Goal: Entertainment & Leisure: Consume media (video, audio)

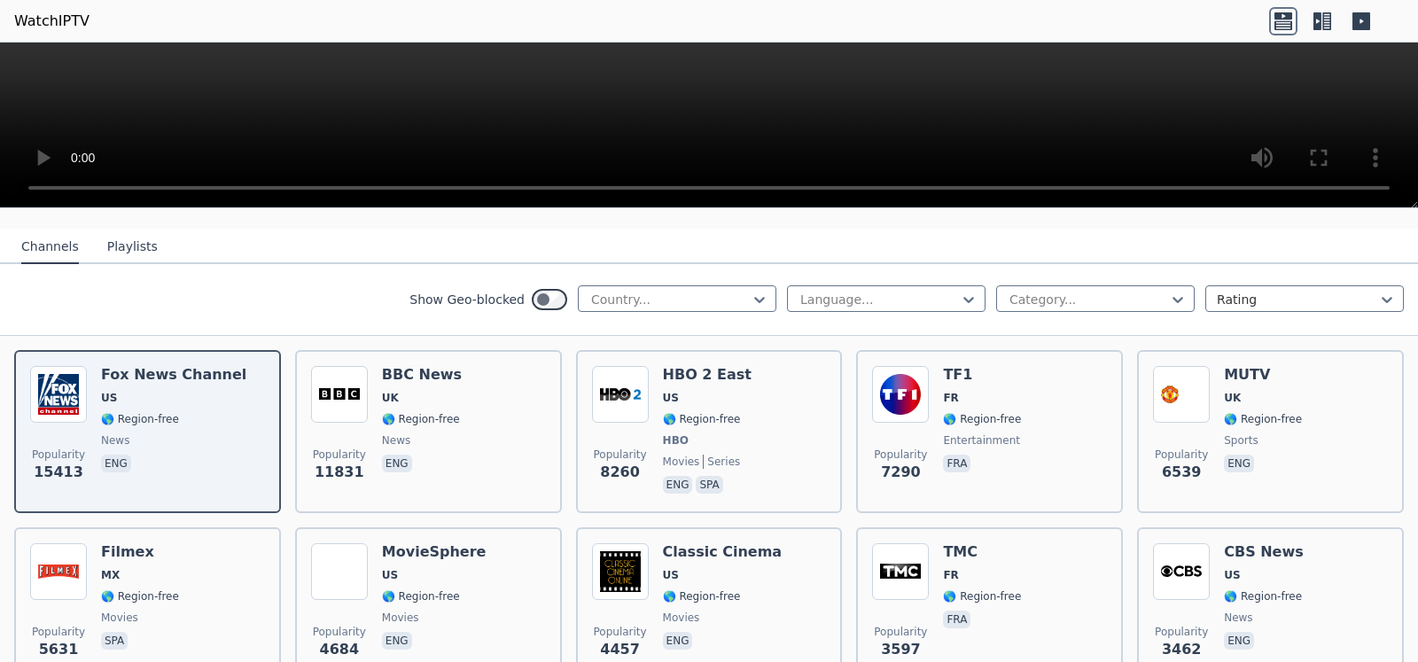
scroll to position [112, 0]
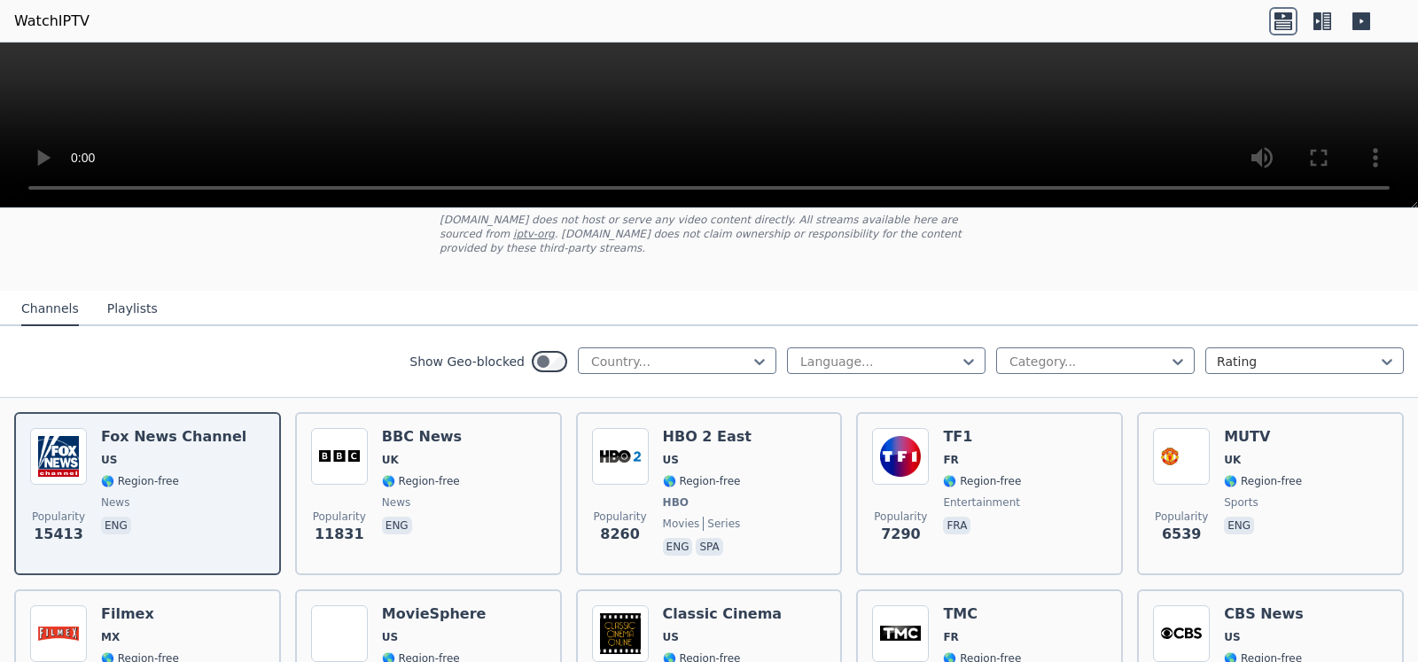
click at [123, 292] on button "Playlists" at bounding box center [132, 309] width 51 height 34
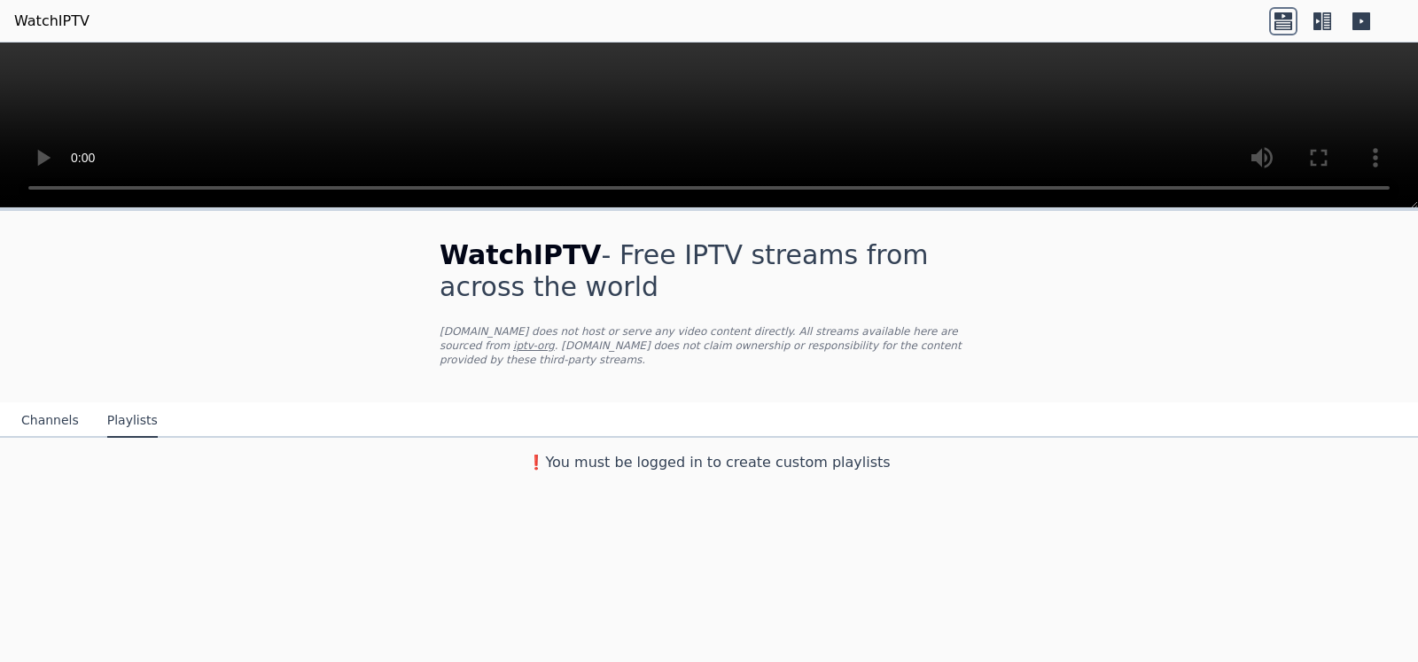
scroll to position [0, 0]
click at [51, 404] on button "Channels" at bounding box center [50, 421] width 58 height 34
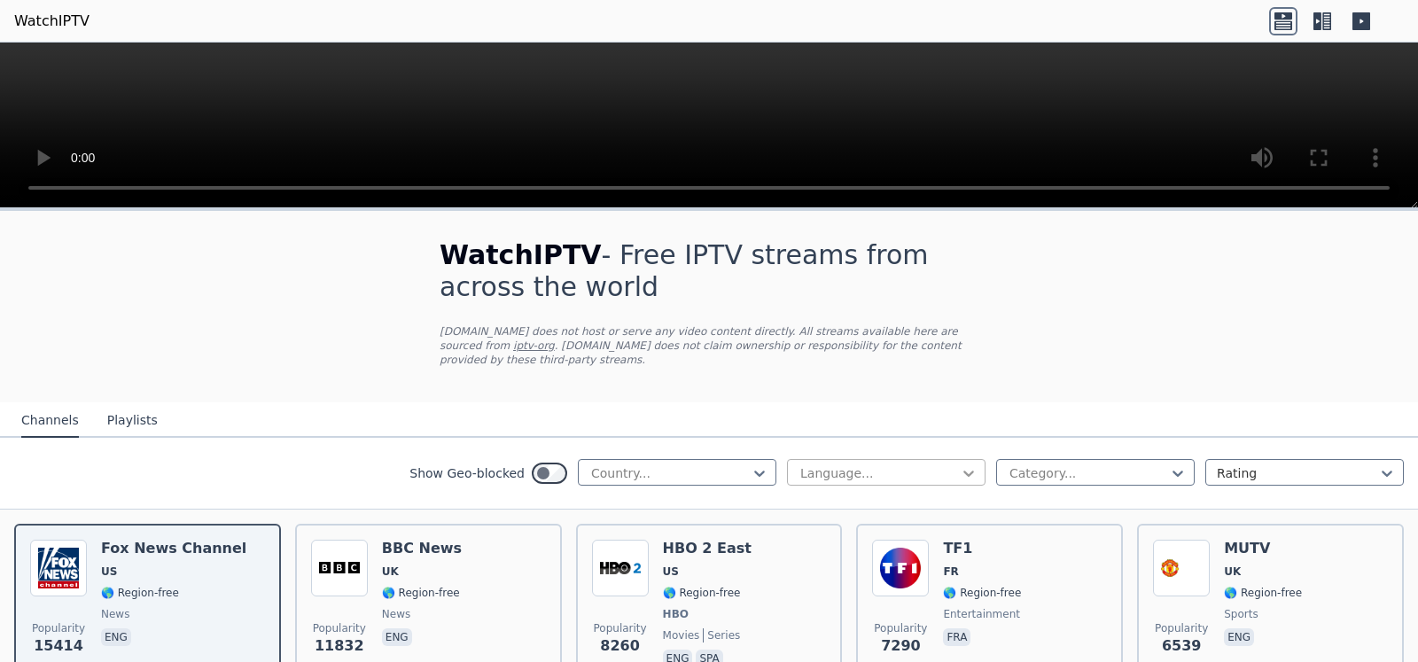
click at [960, 464] on icon at bounding box center [969, 473] width 18 height 18
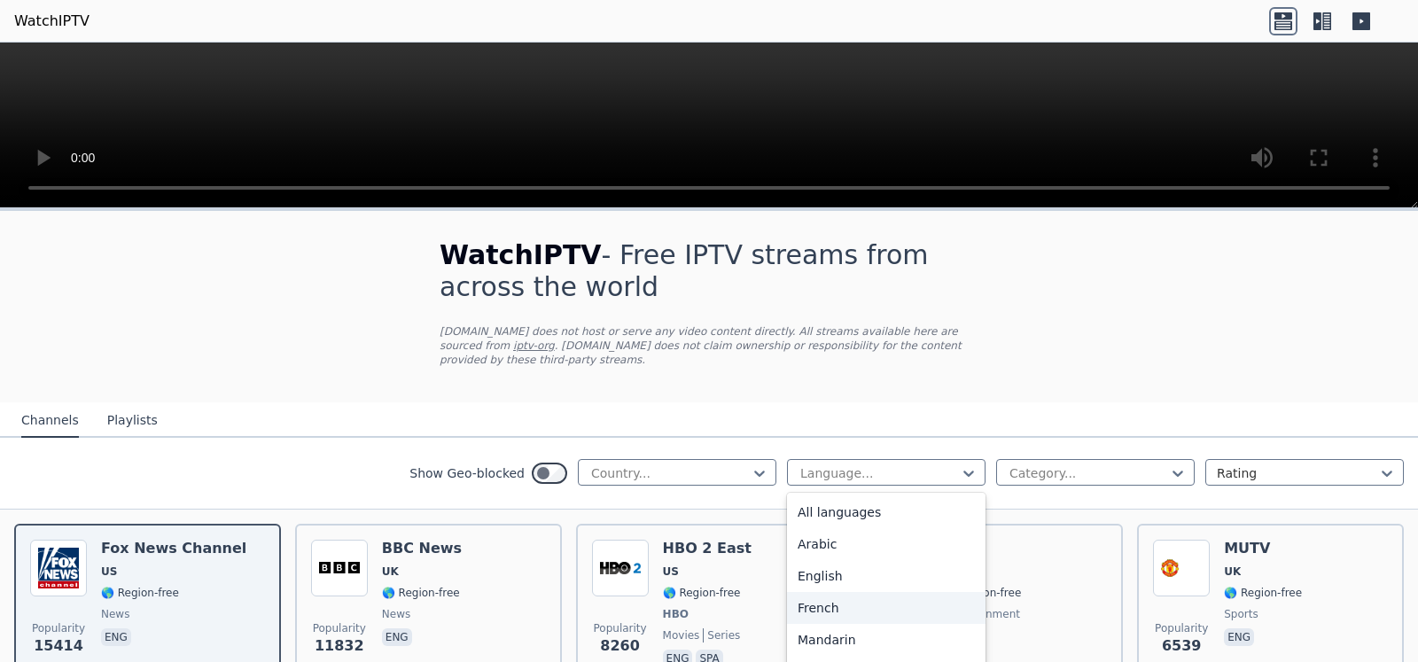
click at [800, 592] on div "French" at bounding box center [886, 608] width 198 height 32
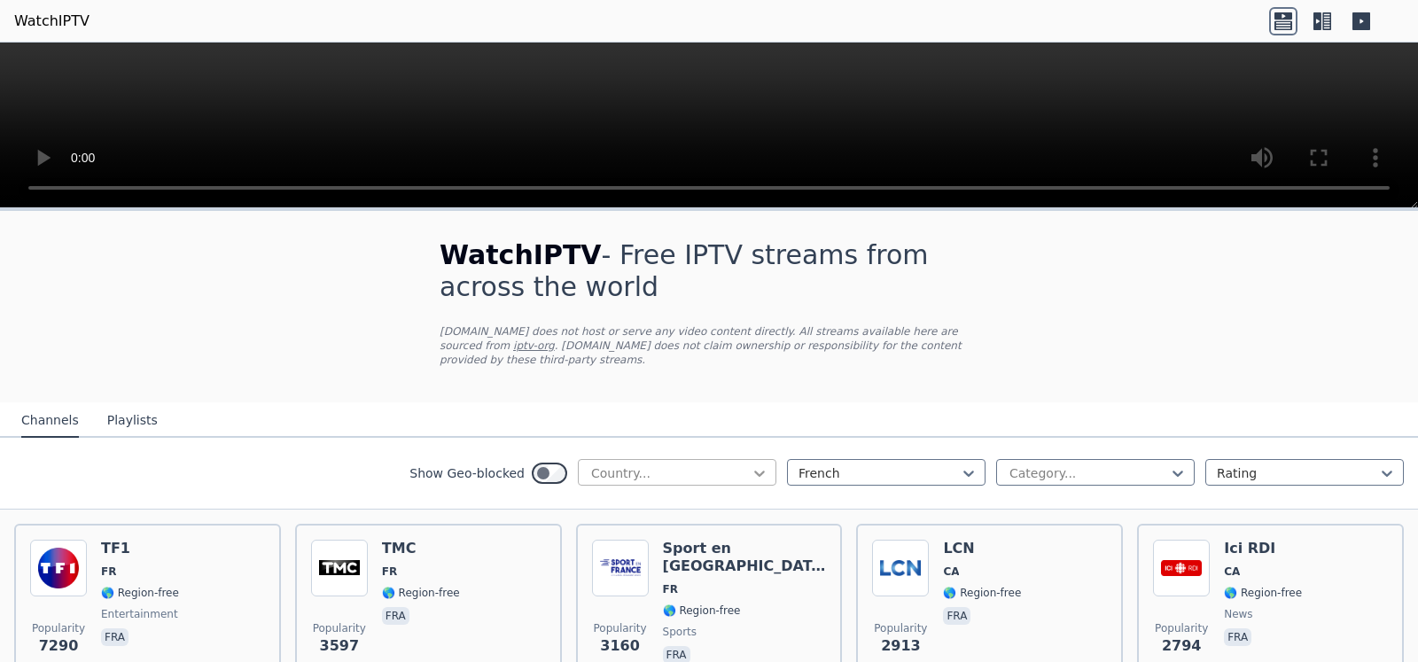
click at [751, 464] on icon at bounding box center [760, 473] width 18 height 18
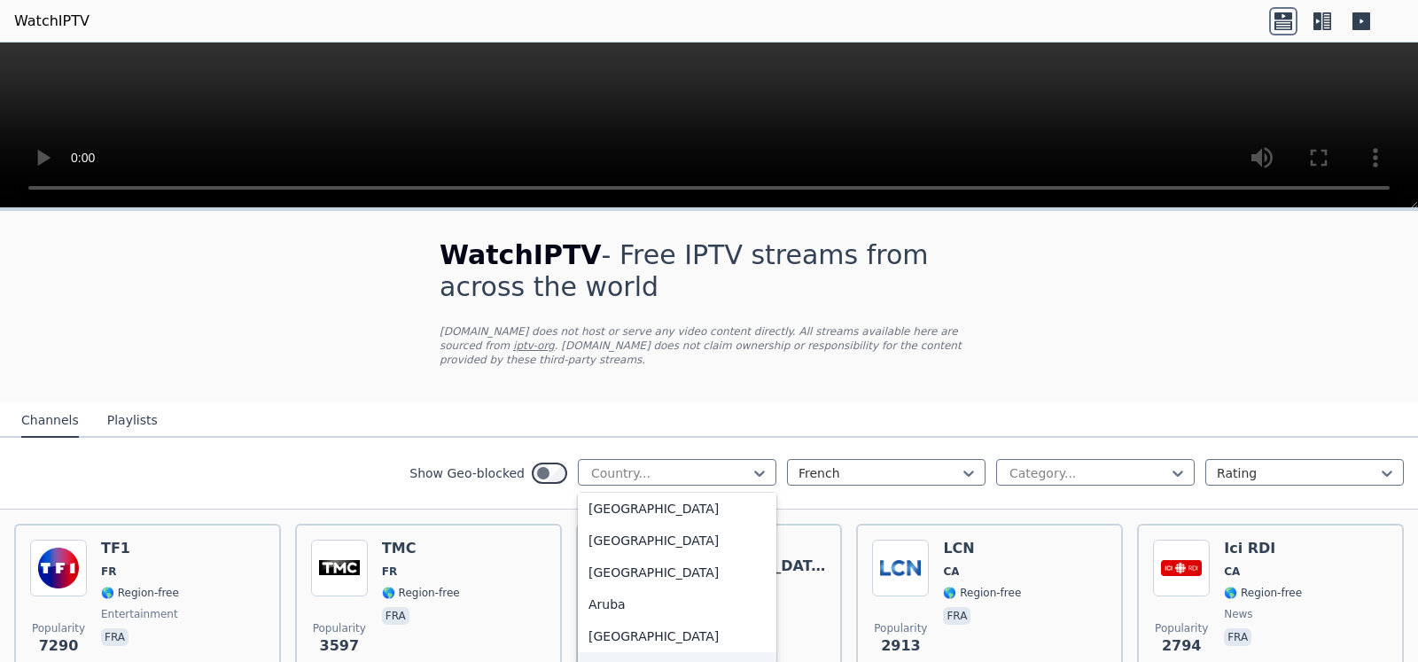
scroll to position [112, 0]
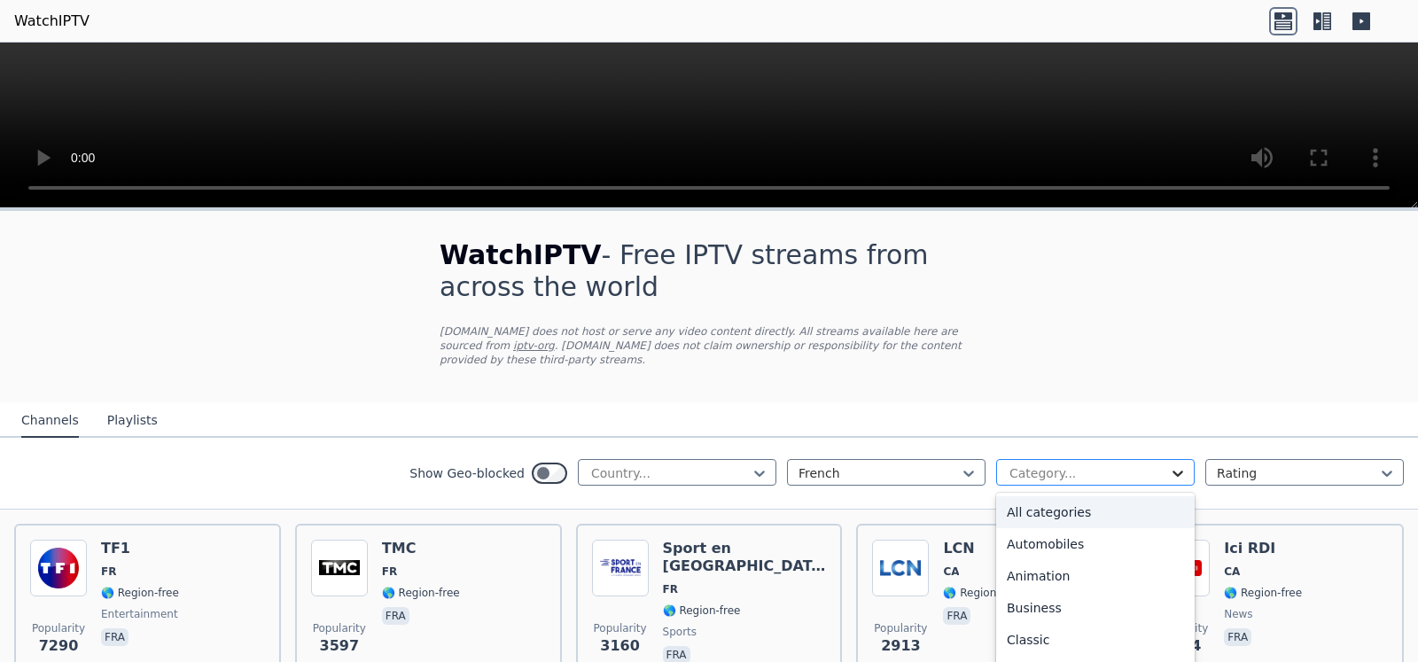
click at [1172, 471] on icon at bounding box center [1177, 474] width 11 height 6
click at [1012, 529] on div "Movies" at bounding box center [1095, 544] width 198 height 32
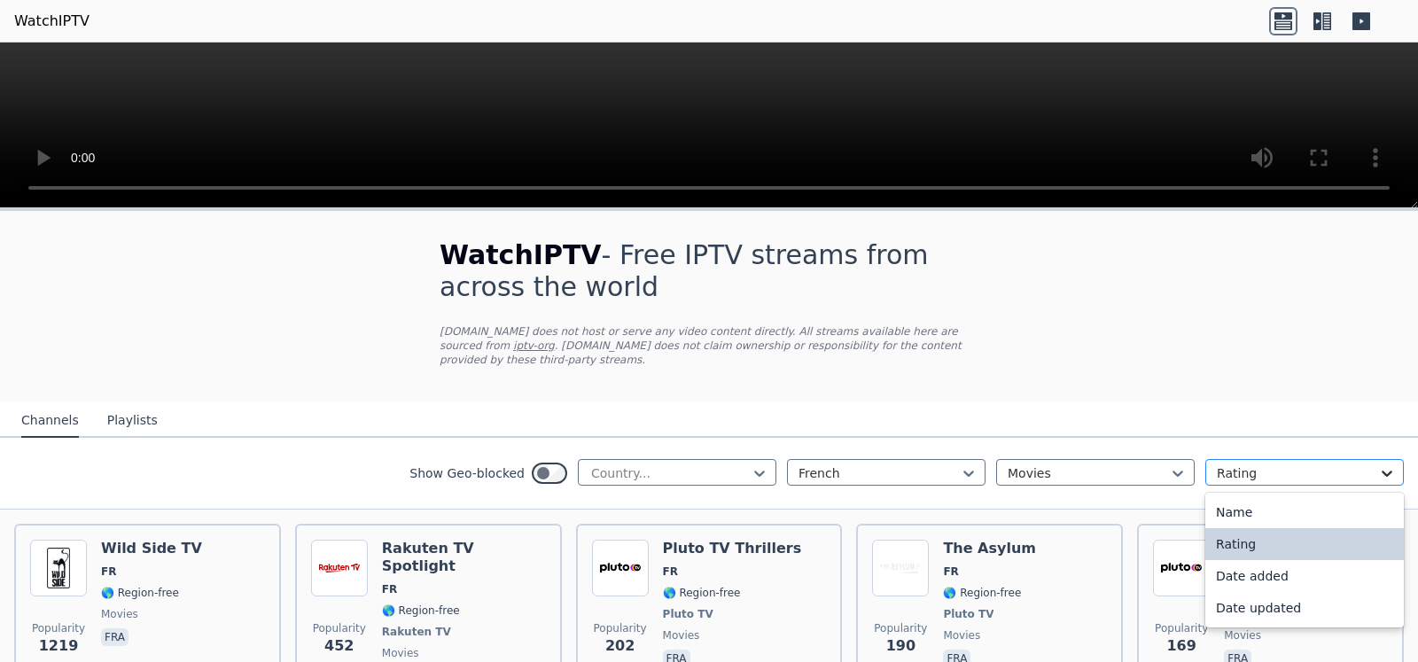
click at [1378, 464] on icon at bounding box center [1387, 473] width 18 height 18
click at [1266, 593] on div "Date updated" at bounding box center [1304, 608] width 198 height 32
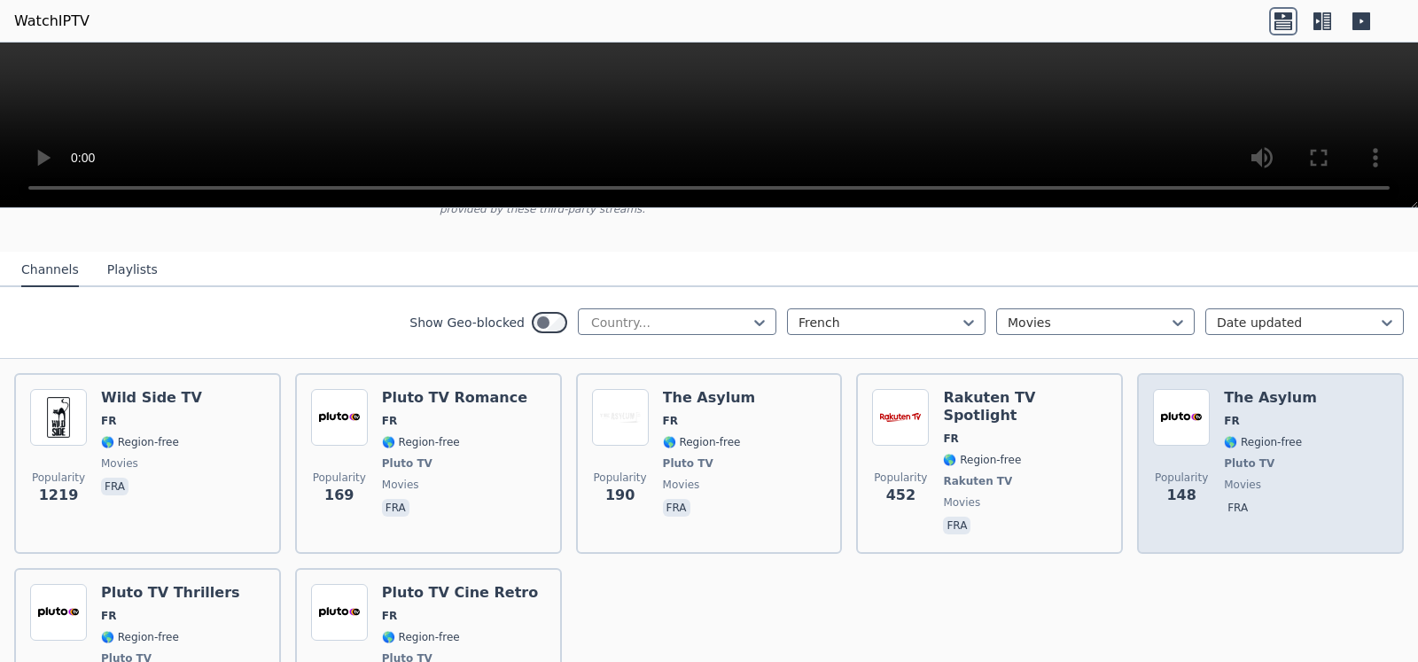
scroll to position [39, 0]
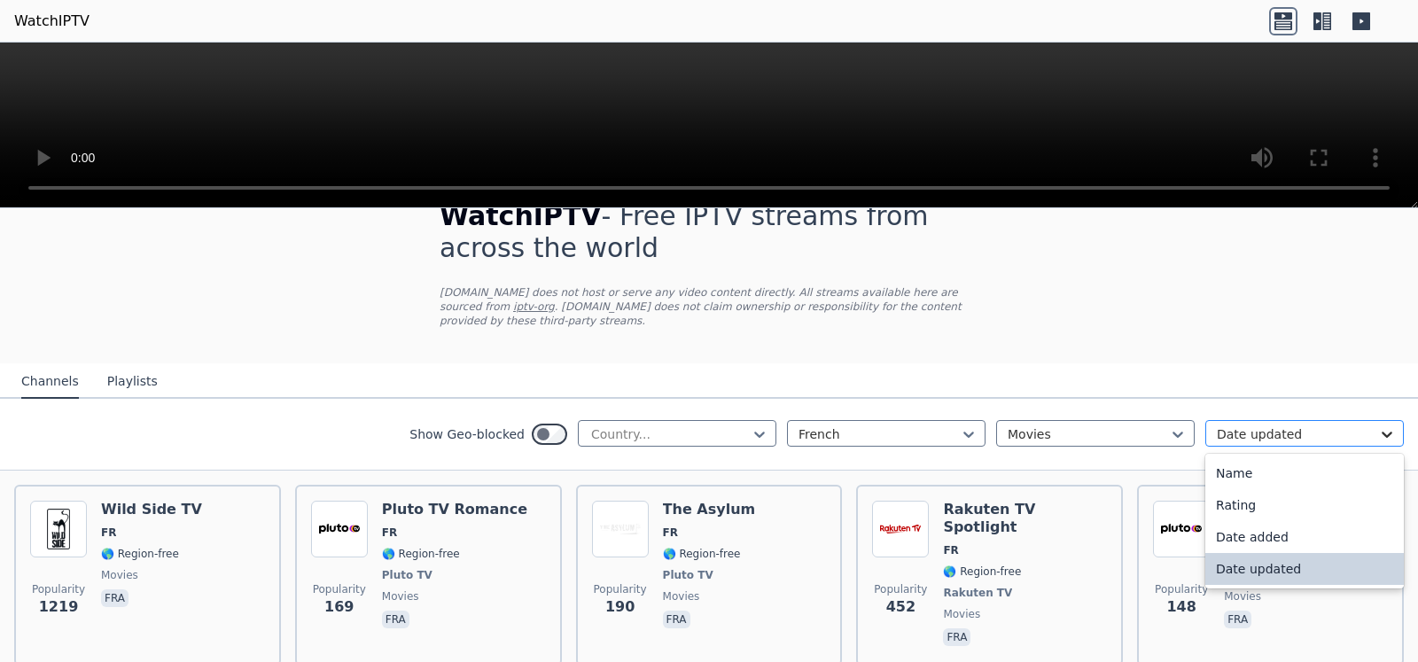
click at [1378, 425] on icon at bounding box center [1387, 434] width 18 height 18
click at [1262, 523] on div "Date added" at bounding box center [1304, 537] width 198 height 32
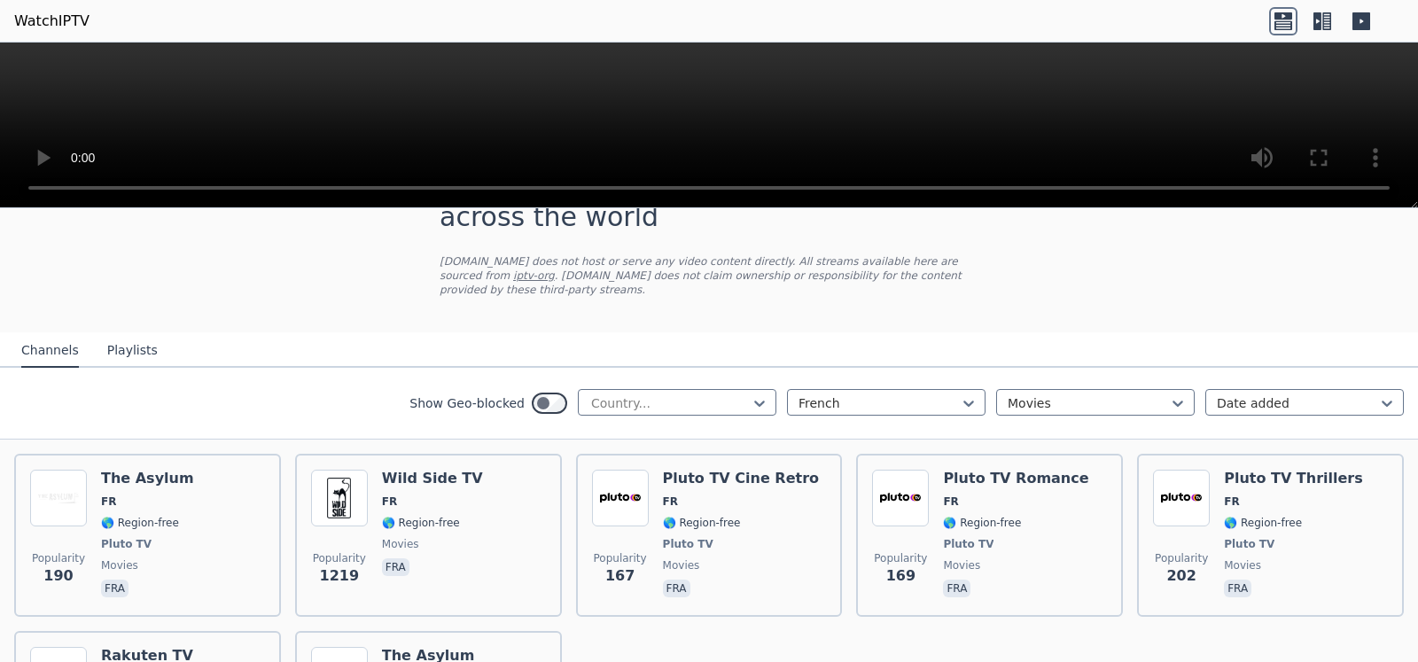
scroll to position [39, 0]
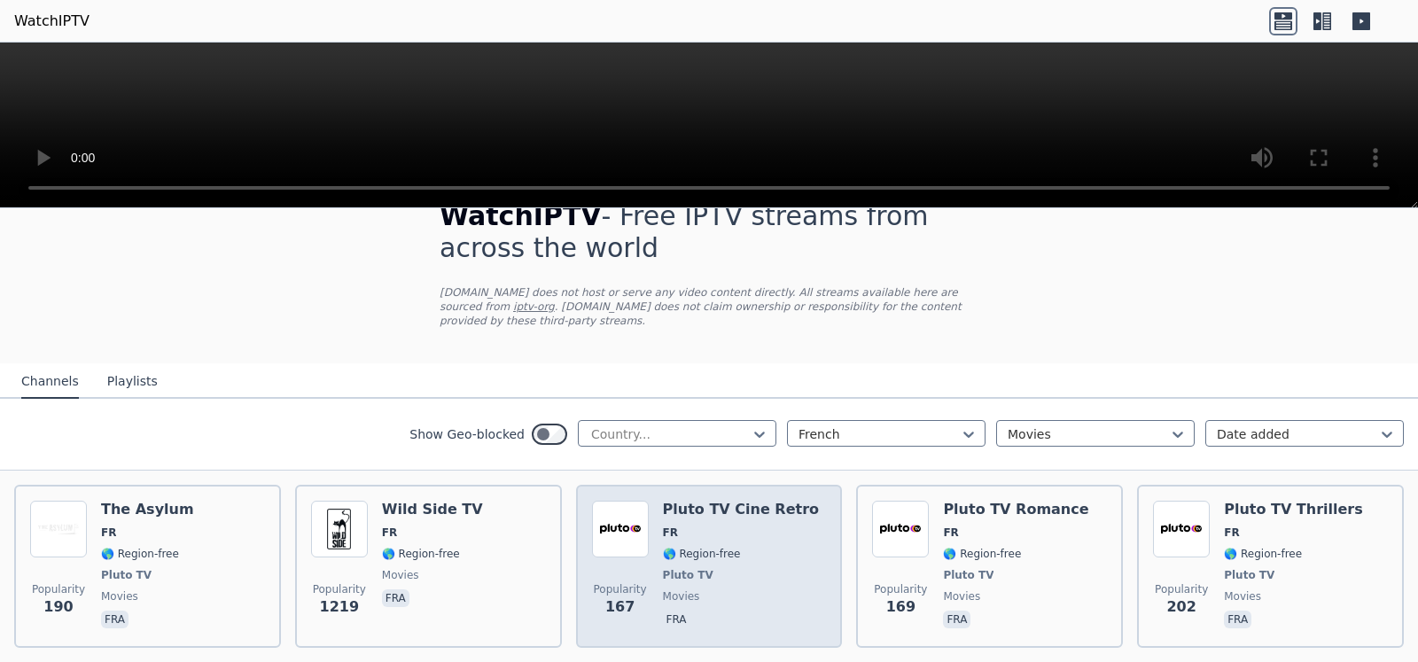
click at [717, 568] on span "Pluto TV" at bounding box center [741, 575] width 156 height 14
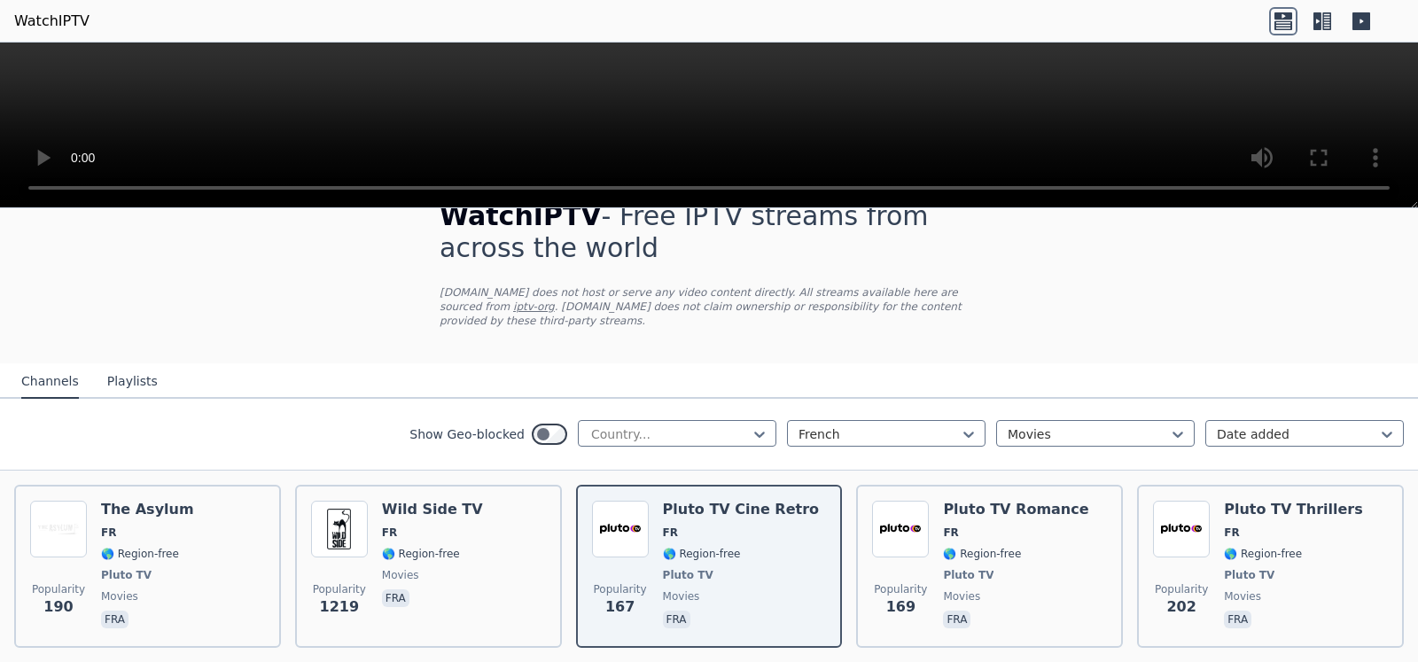
click at [1041, 363] on nav "Channels Playlists" at bounding box center [709, 380] width 1418 height 35
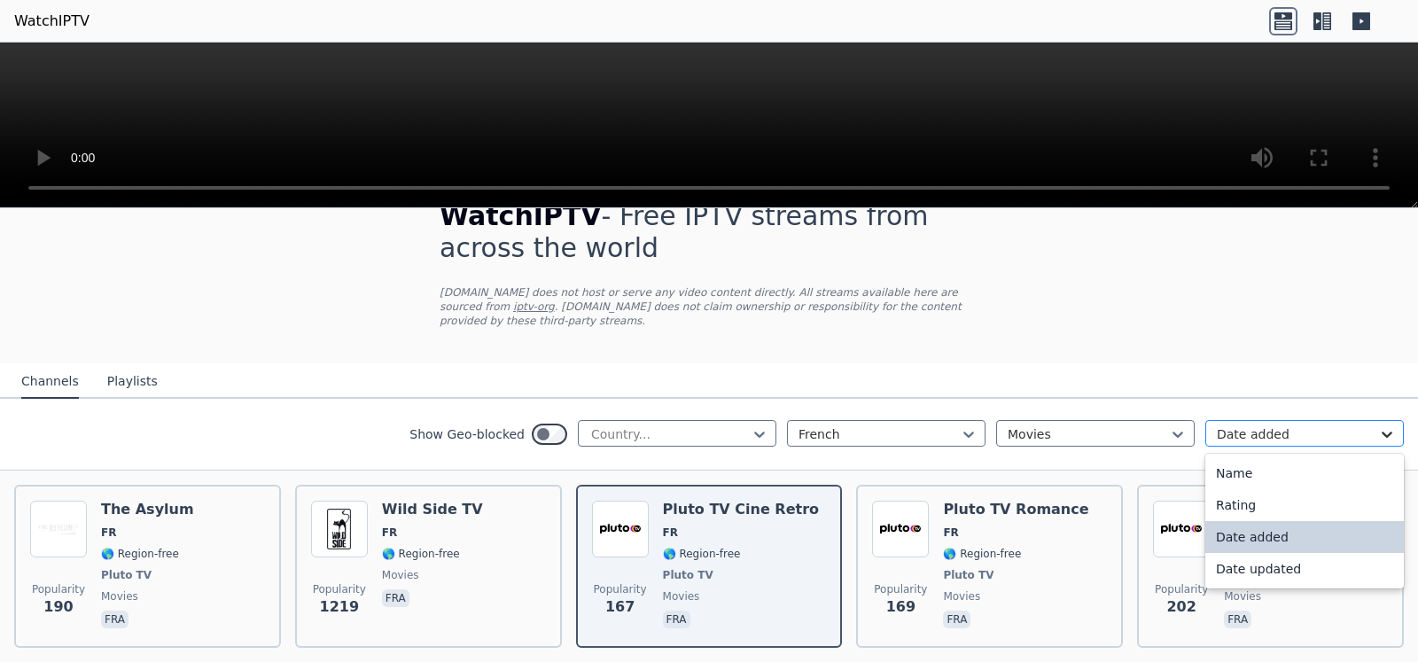
click at [1378, 425] on icon at bounding box center [1387, 434] width 18 height 18
click at [1239, 495] on div "Rating" at bounding box center [1304, 505] width 198 height 32
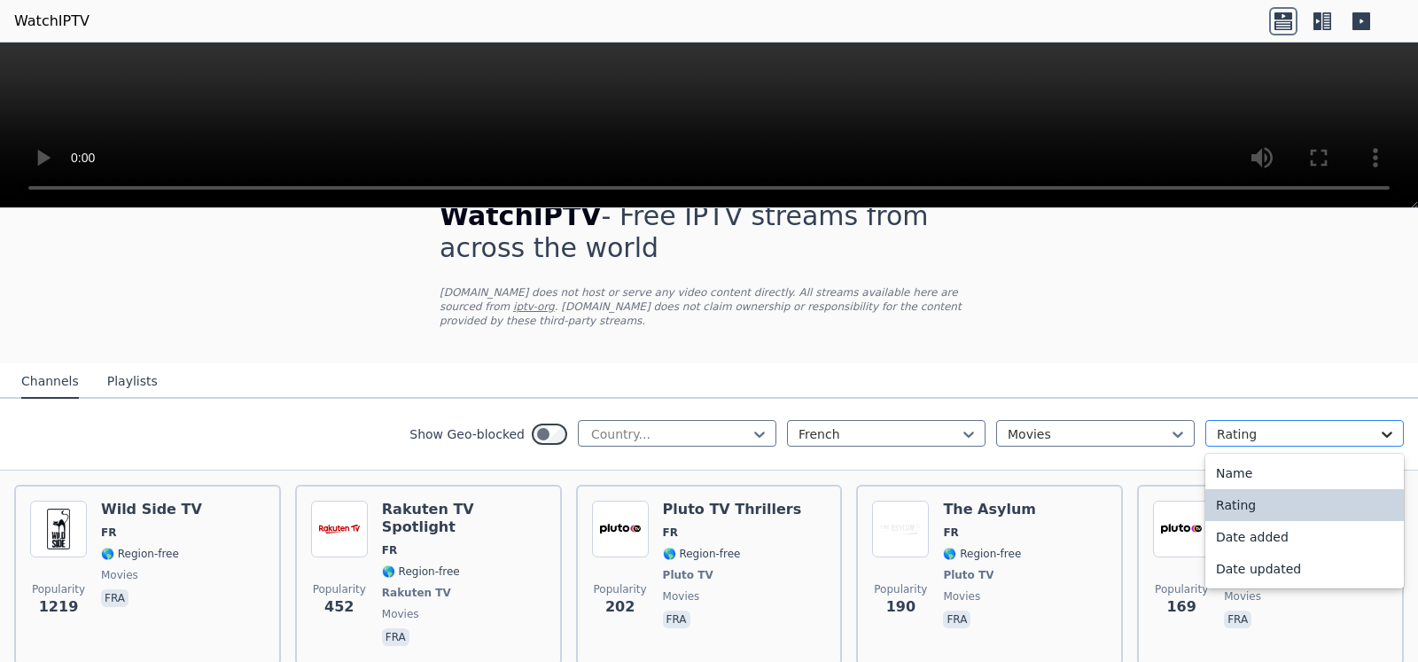
click at [1381, 432] on icon at bounding box center [1386, 435] width 11 height 6
click at [1225, 457] on div "Name" at bounding box center [1304, 473] width 198 height 32
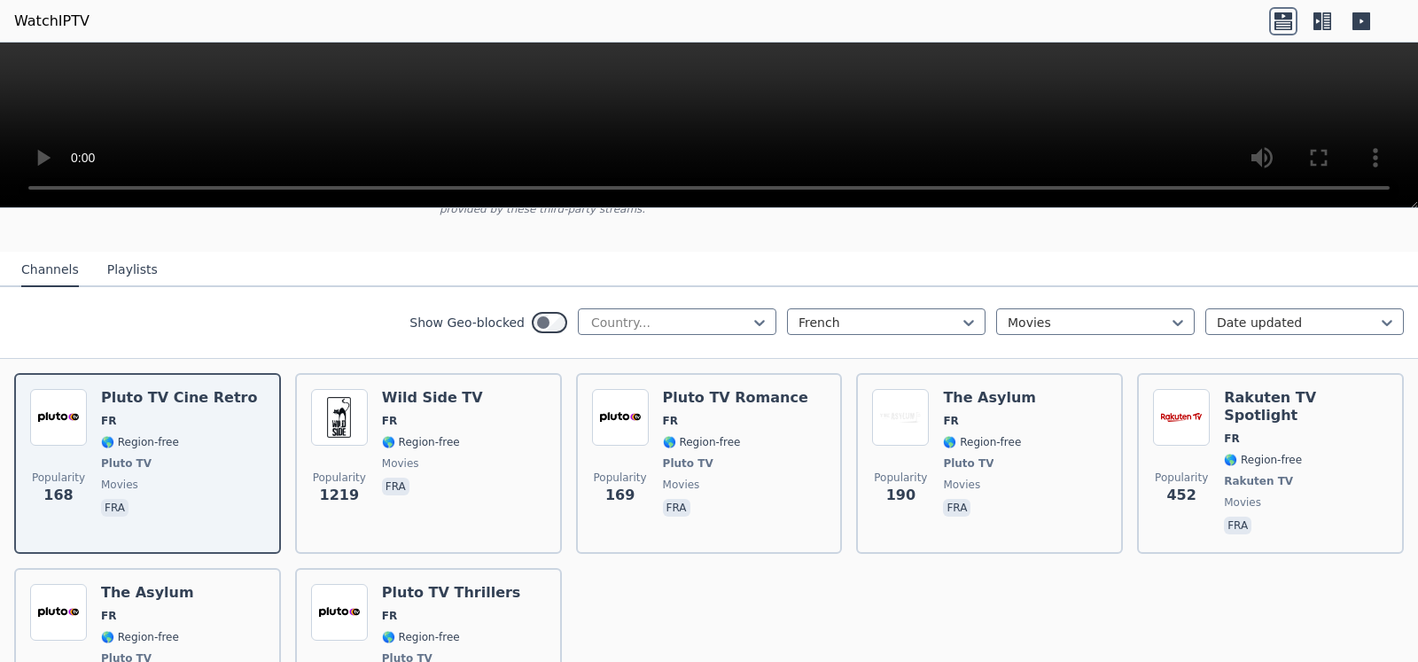
scroll to position [39, 0]
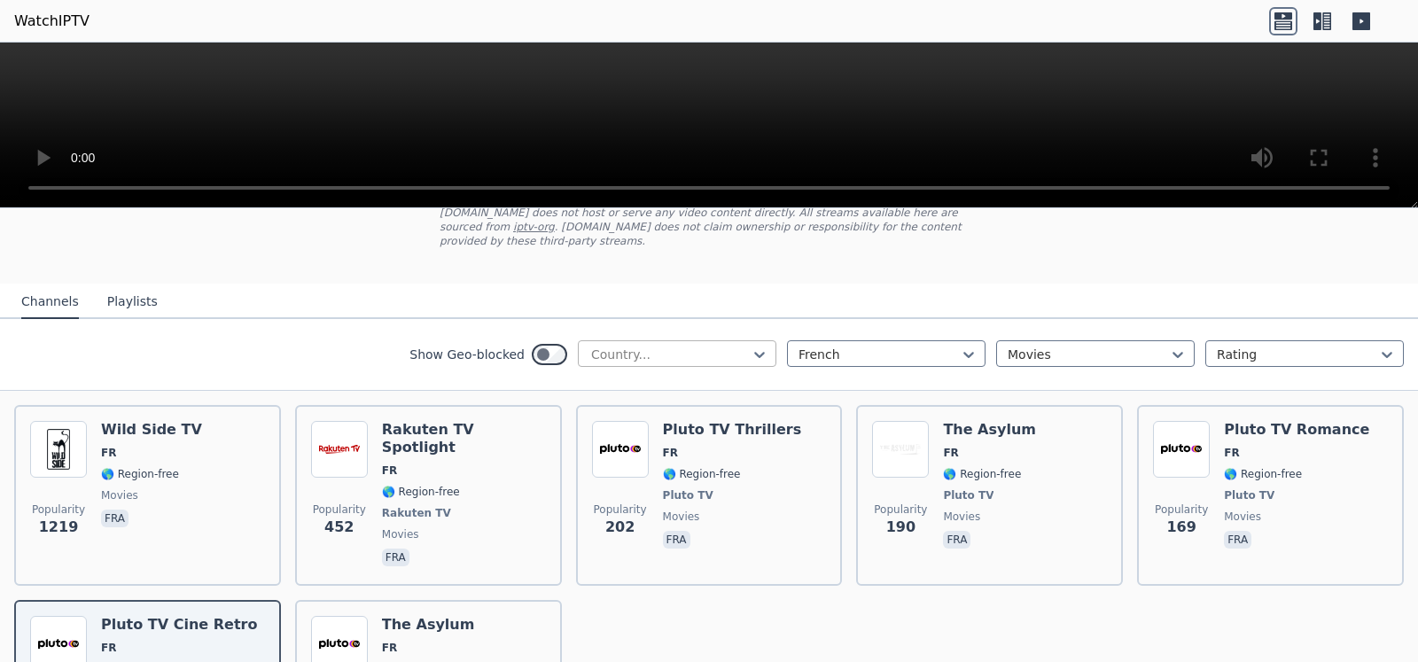
scroll to position [39, 0]
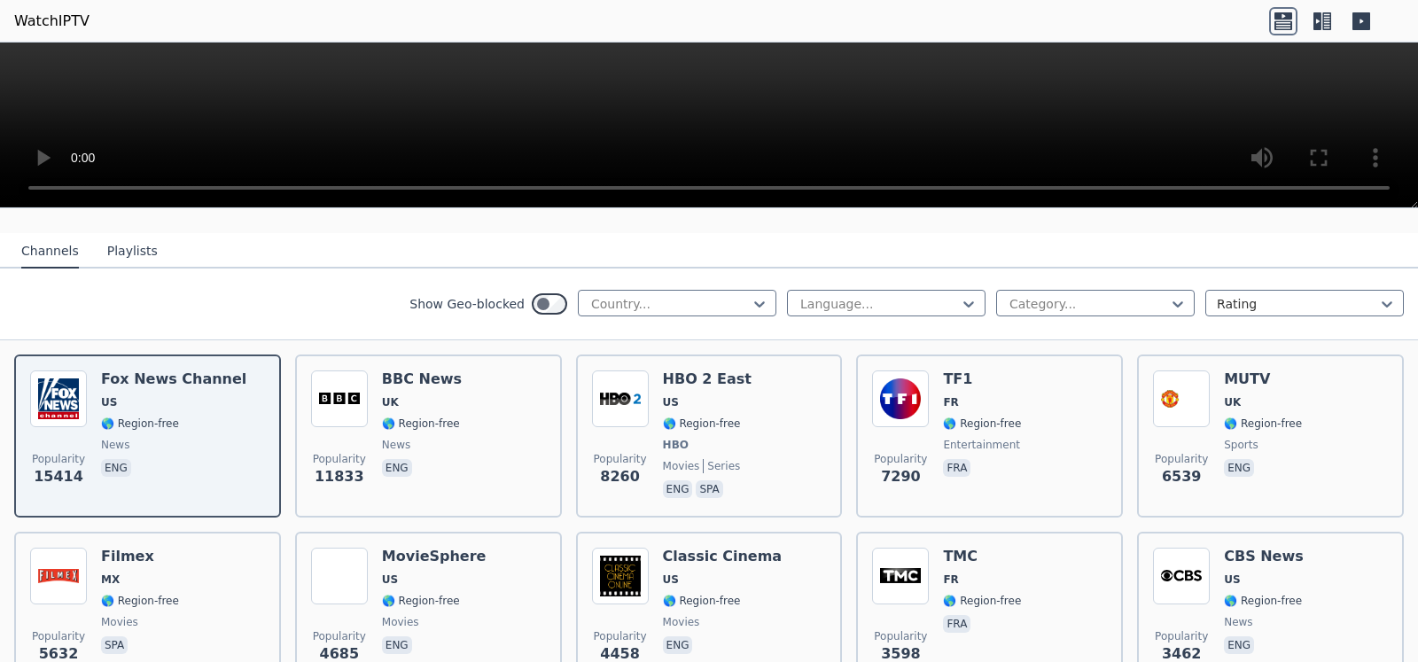
scroll to position [223, 0]
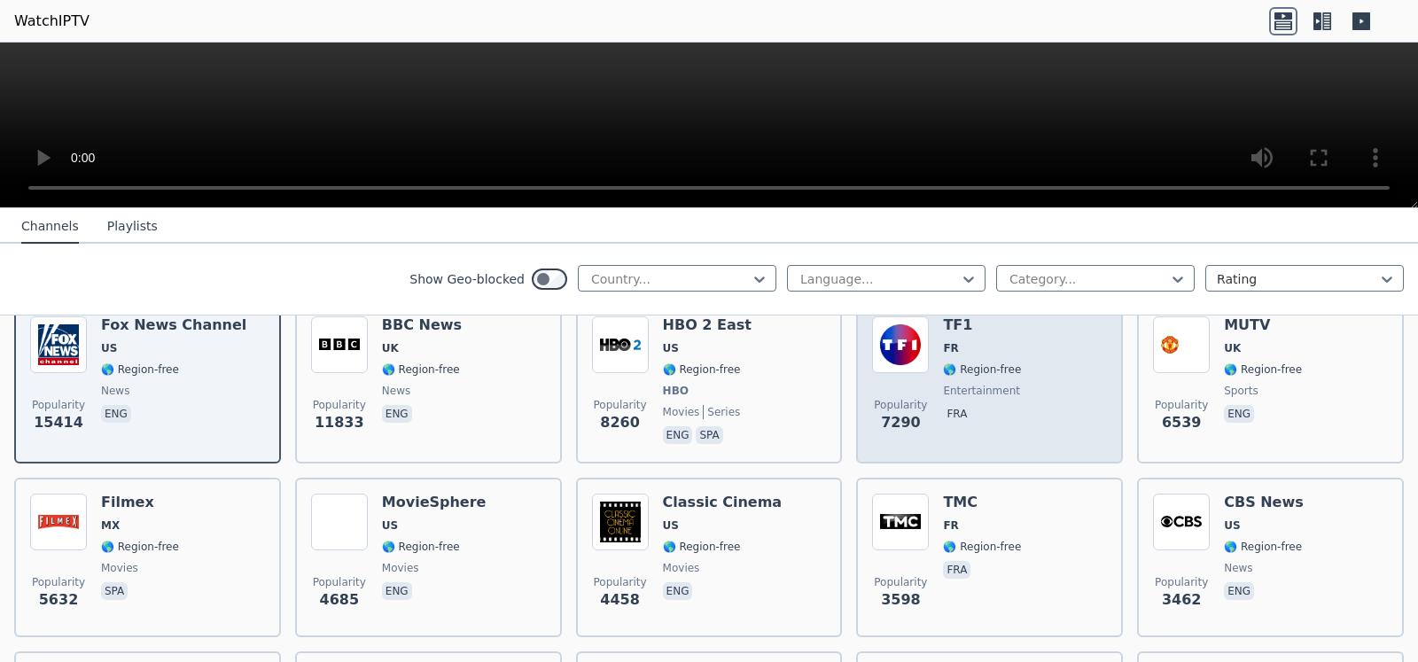
click at [943, 384] on span "entertainment" at bounding box center [981, 391] width 77 height 14
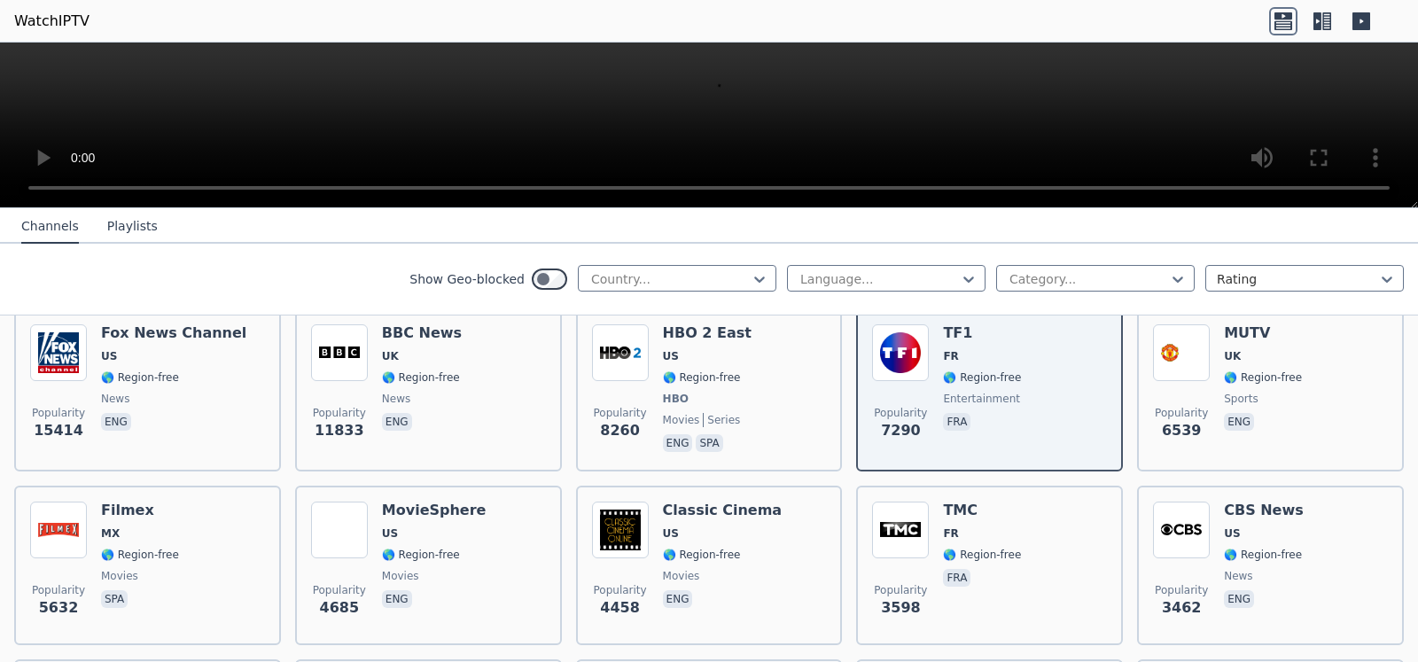
scroll to position [154, 0]
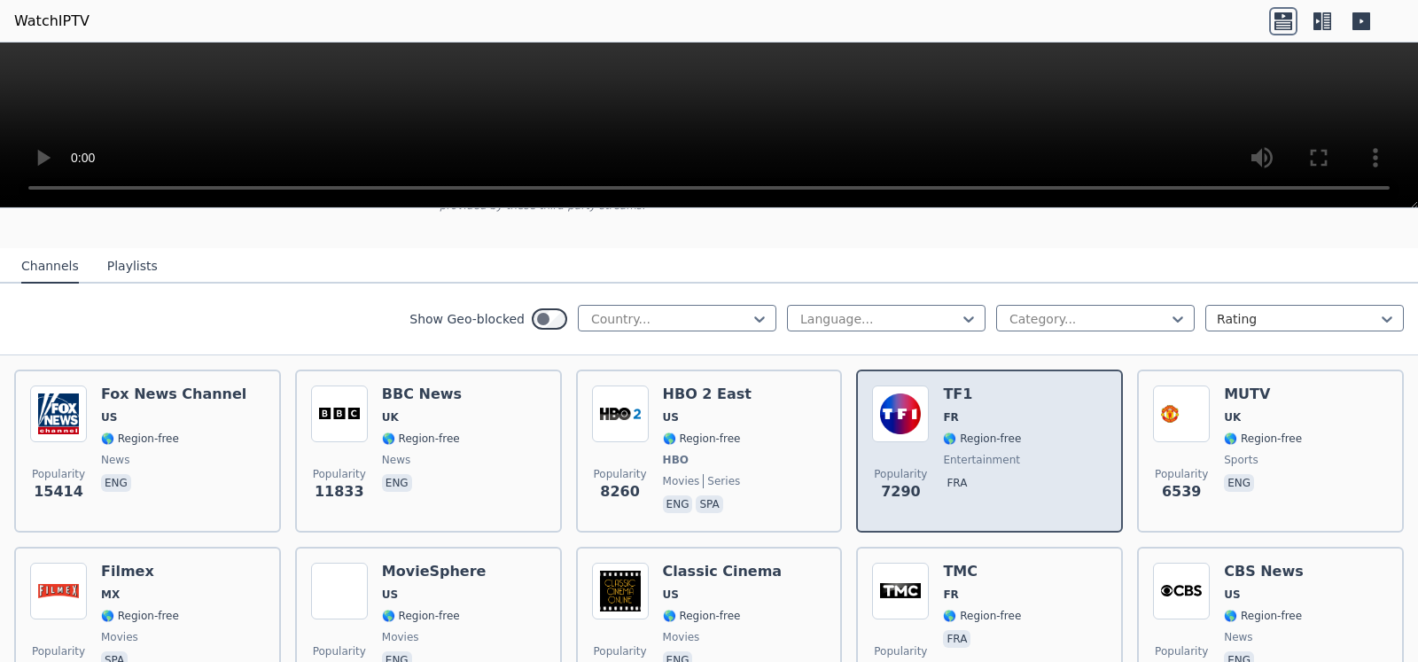
click at [1004, 472] on div "Popularity 7290 TF1 FR 🌎 Region-free entertainment fra" at bounding box center [989, 450] width 235 height 131
click at [1002, 474] on span "fra" at bounding box center [982, 484] width 78 height 21
